Goal: Obtain resource: Obtain resource

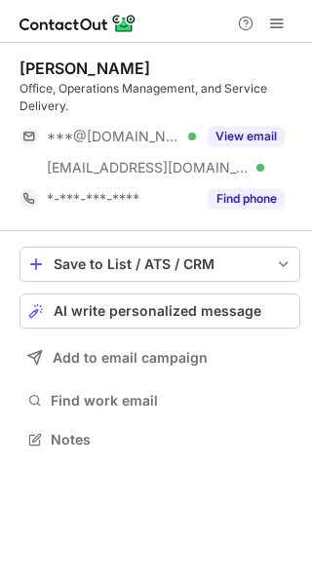
scroll to position [426, 312]
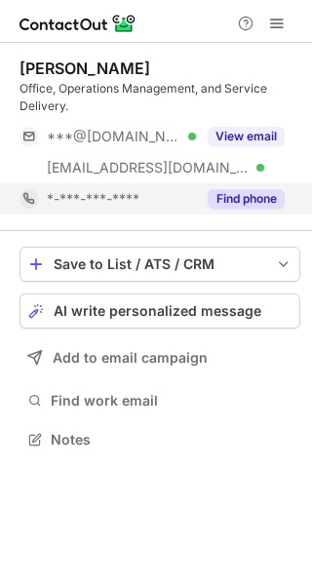
click at [268, 204] on button "Find phone" at bounding box center [246, 199] width 77 height 20
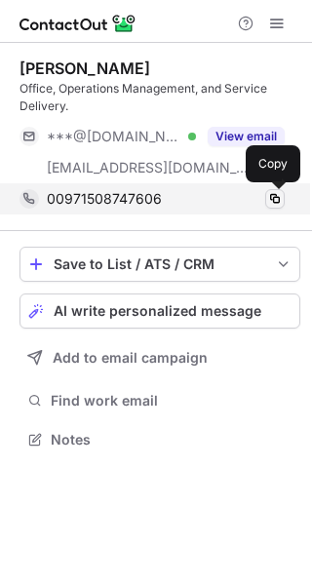
click at [272, 200] on span at bounding box center [275, 199] width 16 height 16
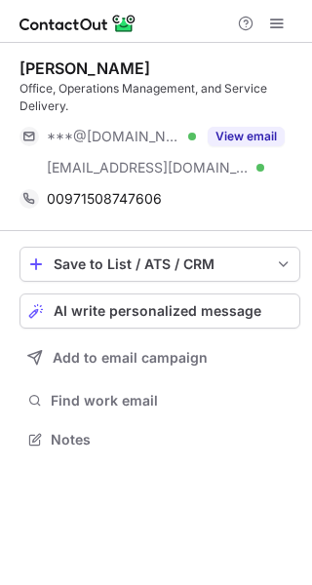
scroll to position [426, 312]
